Goal: Information Seeking & Learning: Understand process/instructions

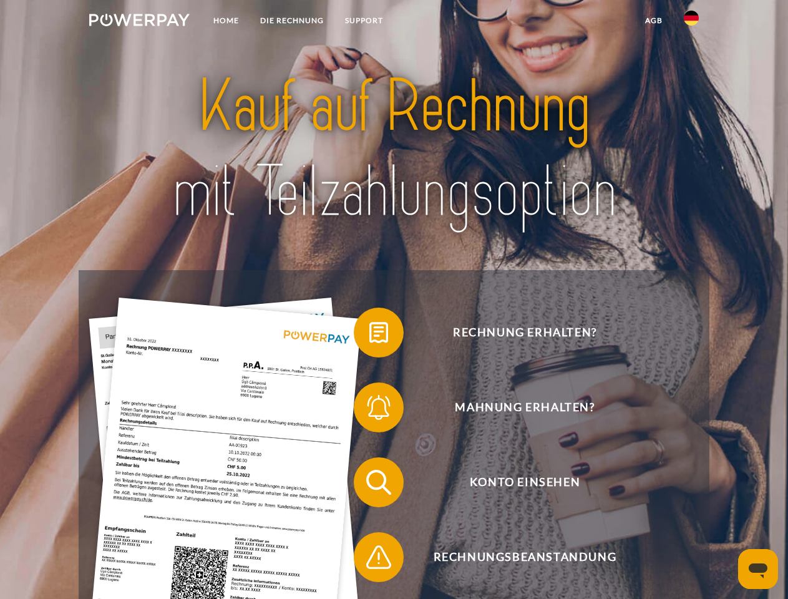
click at [139, 22] on img at bounding box center [139, 20] width 100 height 12
click at [691, 22] on img at bounding box center [691, 18] width 15 height 15
click at [653, 21] on link "agb" at bounding box center [653, 20] width 39 height 22
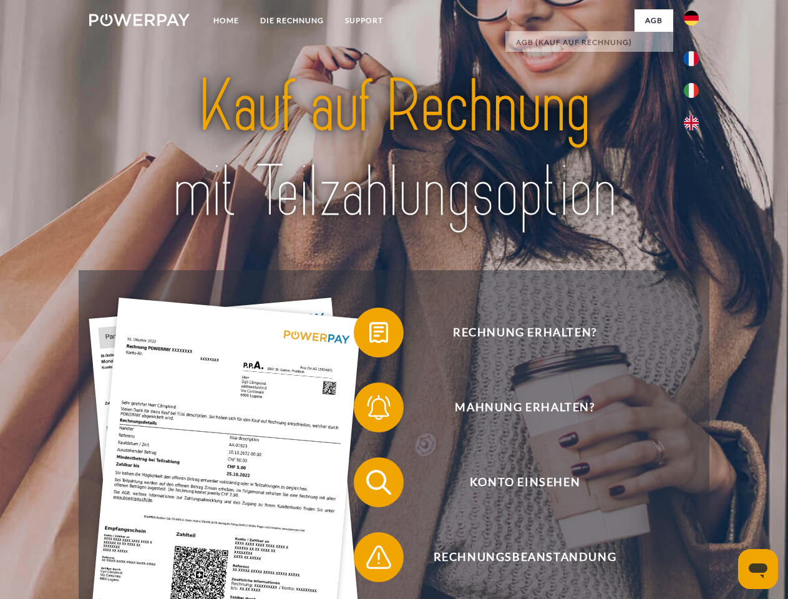
click at [369, 335] on span at bounding box center [360, 332] width 62 height 62
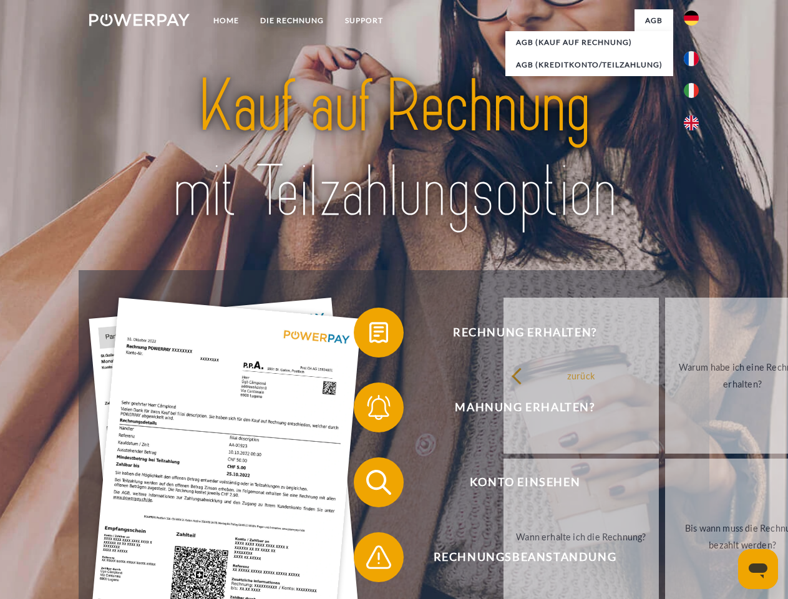
click at [369, 410] on span at bounding box center [360, 407] width 62 height 62
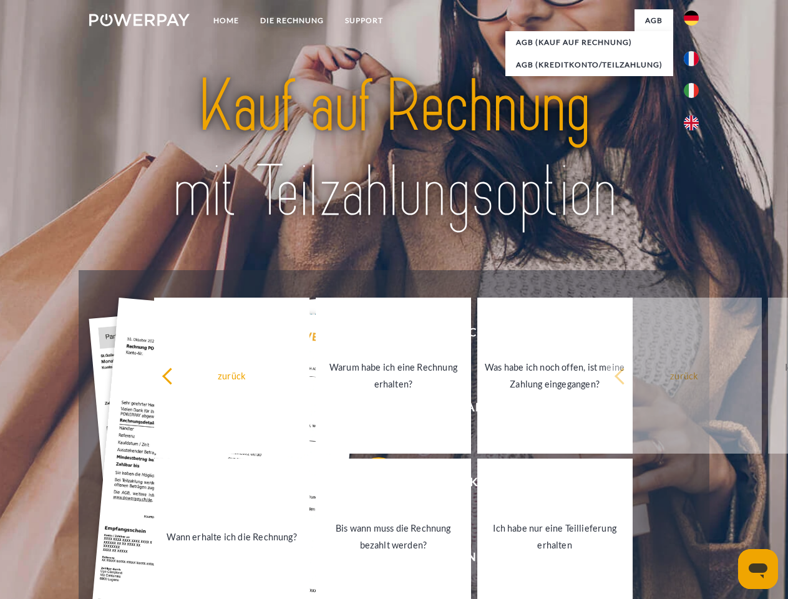
click at [369, 485] on link "Bis wann muss die Rechnung bezahlt werden?" at bounding box center [393, 537] width 155 height 156
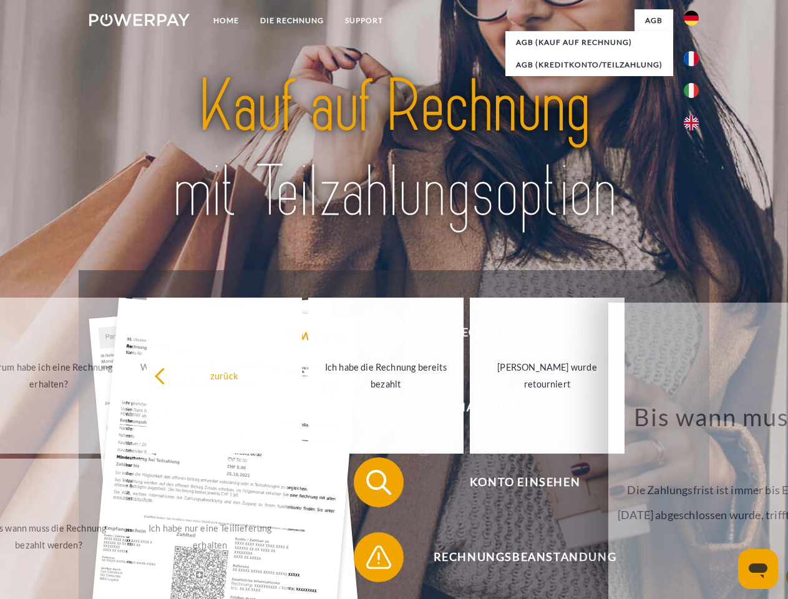
click at [369, 560] on span at bounding box center [360, 557] width 62 height 62
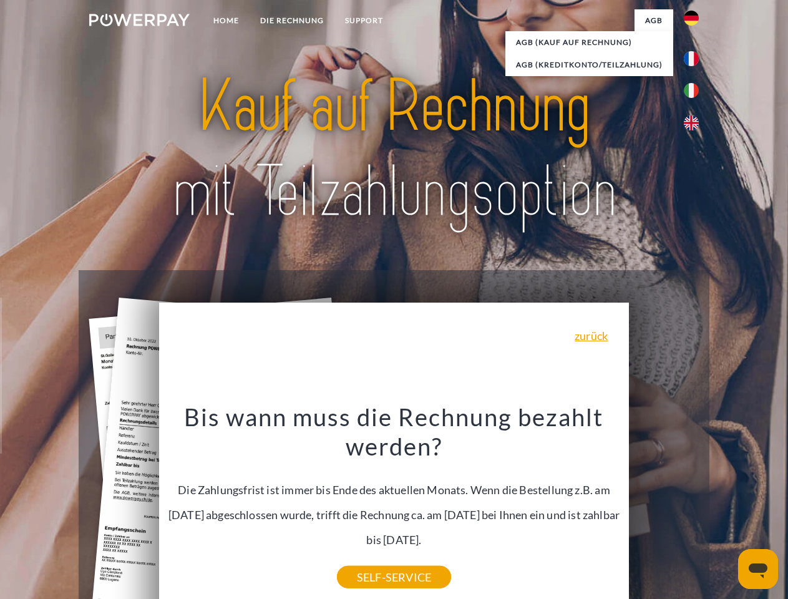
click at [758, 569] on icon "Messaging-Fenster öffnen" at bounding box center [758, 570] width 19 height 15
